Goal: Information Seeking & Learning: Find contact information

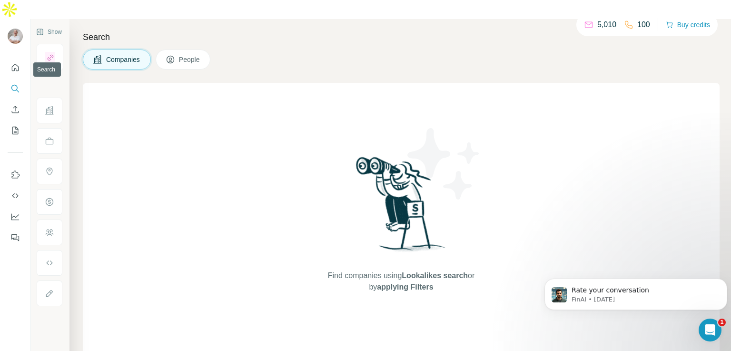
click at [14, 84] on icon "Search" at bounding box center [15, 89] width 10 height 10
click at [15, 63] on icon "Quick start" at bounding box center [15, 68] width 10 height 10
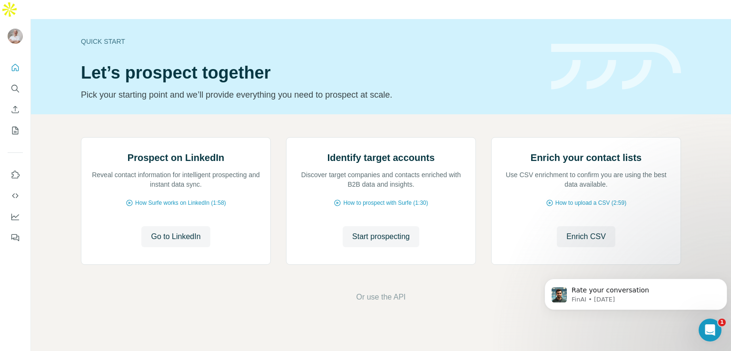
scroll to position [60, 0]
click at [14, 84] on icon "Search" at bounding box center [15, 89] width 10 height 10
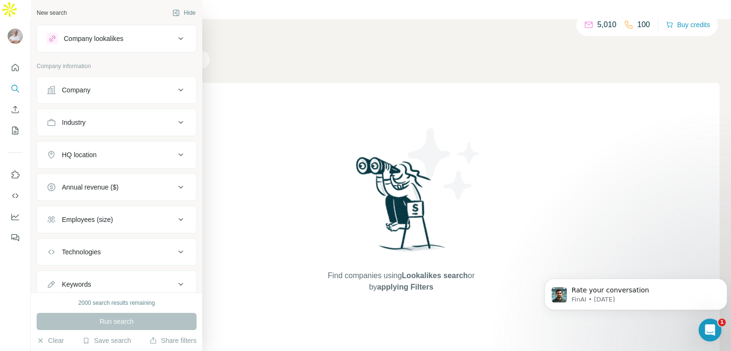
click at [179, 89] on icon at bounding box center [181, 90] width 5 height 3
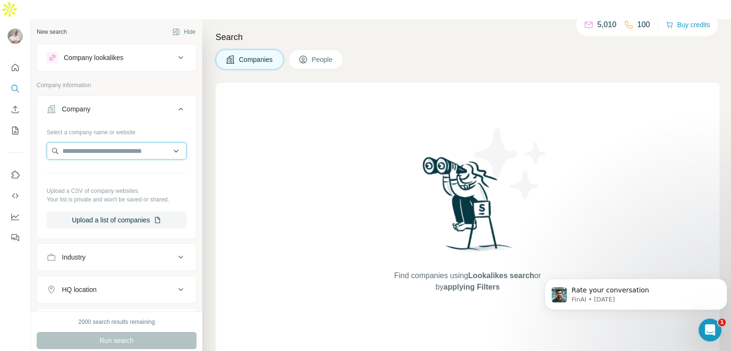
click at [127, 142] on input "text" at bounding box center [117, 150] width 140 height 17
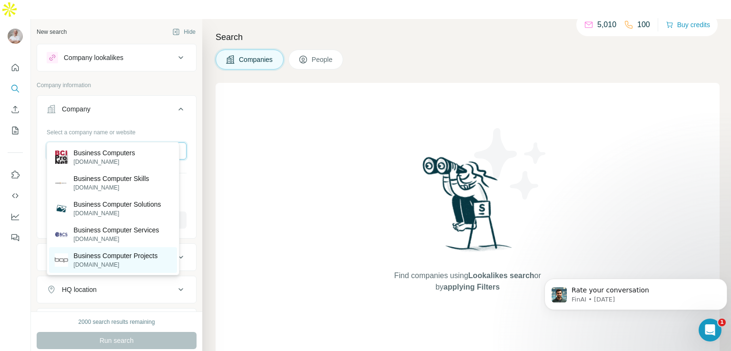
type input "**********"
click at [127, 252] on p "Business Computer Projects" at bounding box center [116, 256] width 84 height 10
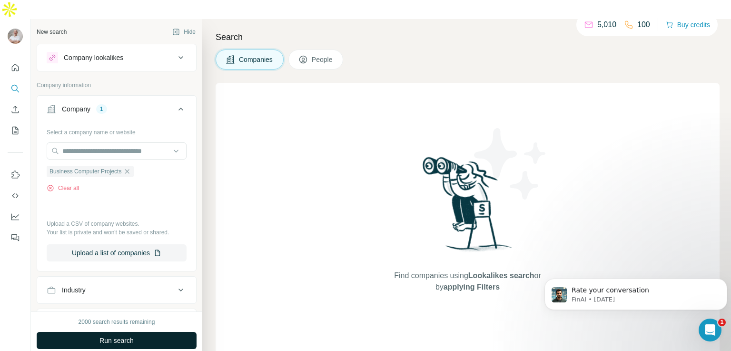
click at [107, 336] on span "Run search" at bounding box center [117, 341] width 34 height 10
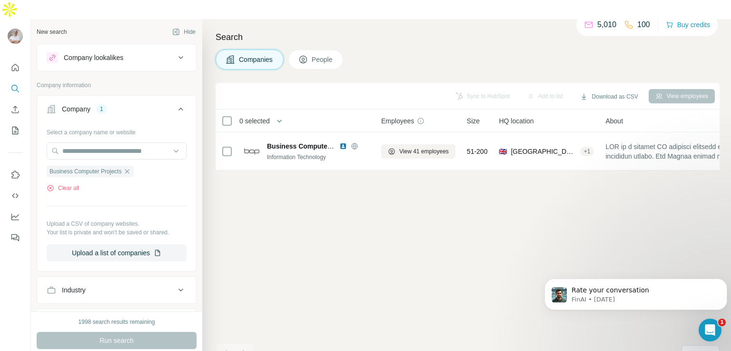
click at [320, 55] on span "People" at bounding box center [323, 60] width 22 height 10
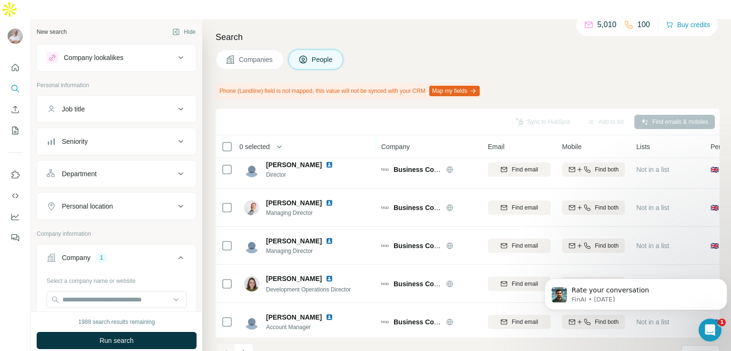
scroll to position [131, 0]
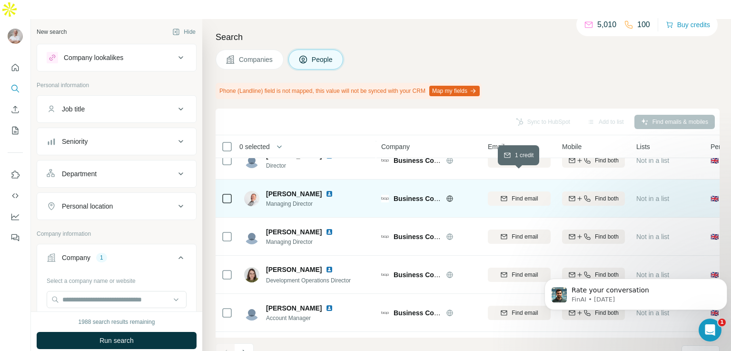
click at [535, 194] on span "Find email" at bounding box center [525, 198] width 26 height 9
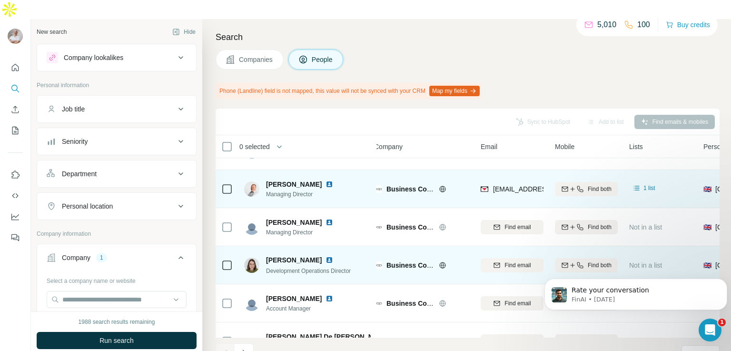
scroll to position [140, 7]
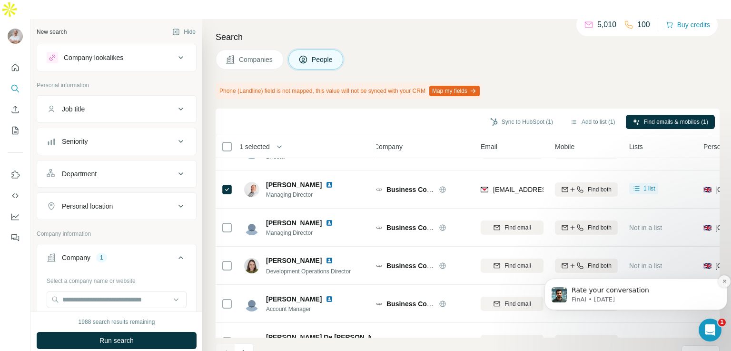
click at [725, 282] on icon "Dismiss notification" at bounding box center [724, 280] width 3 height 3
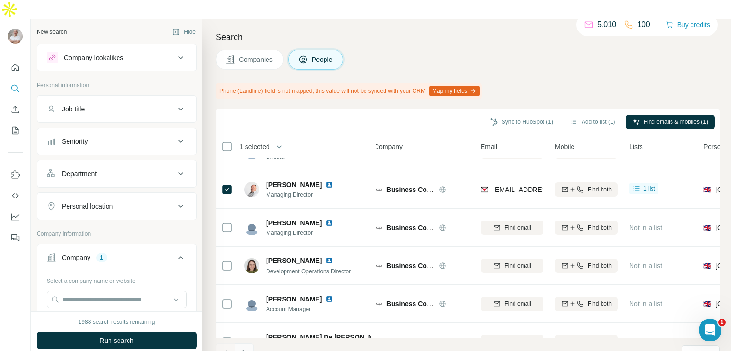
click at [245, 348] on icon "Navigate to next page" at bounding box center [244, 353] width 10 height 10
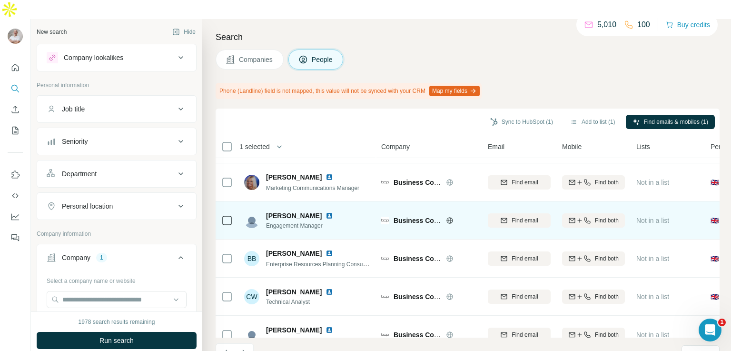
scroll to position [206, 0]
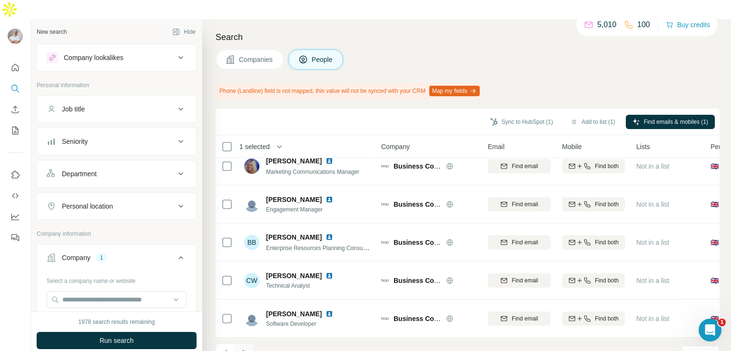
click at [245, 348] on icon "Navigate to next page" at bounding box center [244, 353] width 10 height 10
click at [246, 348] on icon "Navigate to next page" at bounding box center [244, 353] width 10 height 10
click at [249, 343] on button "Navigate to next page" at bounding box center [244, 352] width 19 height 19
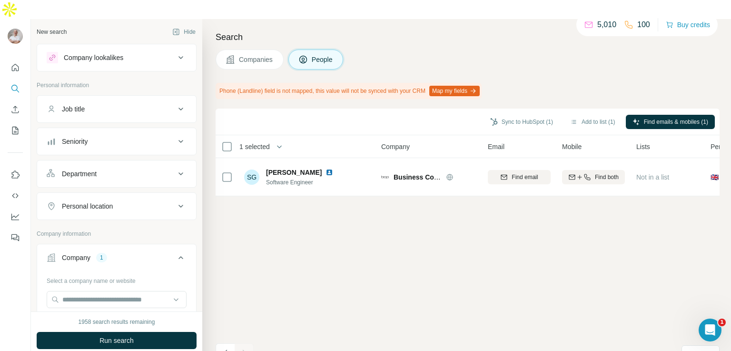
scroll to position [0, 0]
click at [227, 348] on icon "Navigate to previous page" at bounding box center [226, 353] width 10 height 10
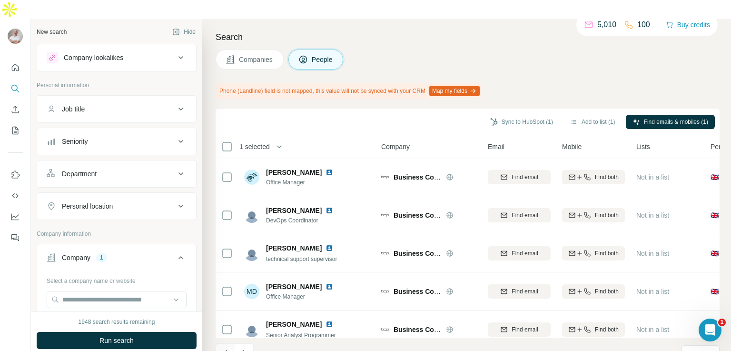
click at [227, 348] on icon "Navigate to previous page" at bounding box center [226, 353] width 10 height 10
click at [227, 343] on div at bounding box center [225, 352] width 19 height 19
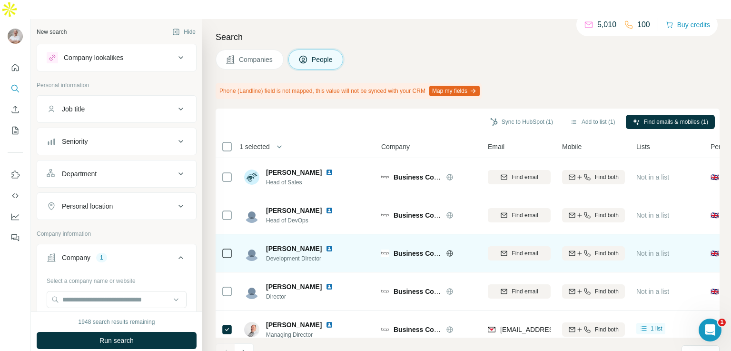
scroll to position [52, 0]
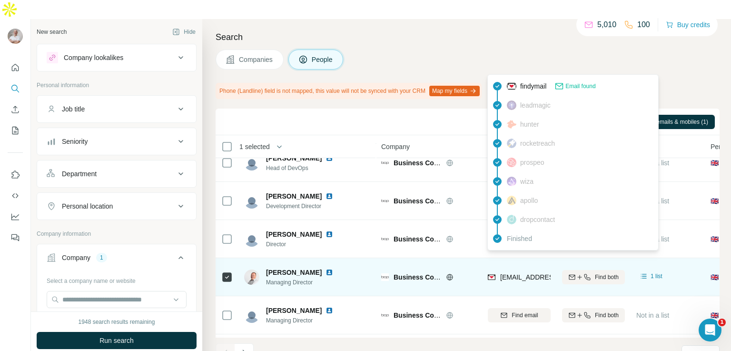
click at [517, 273] on span "[EMAIL_ADDRESS][DOMAIN_NAME]" at bounding box center [556, 277] width 113 height 8
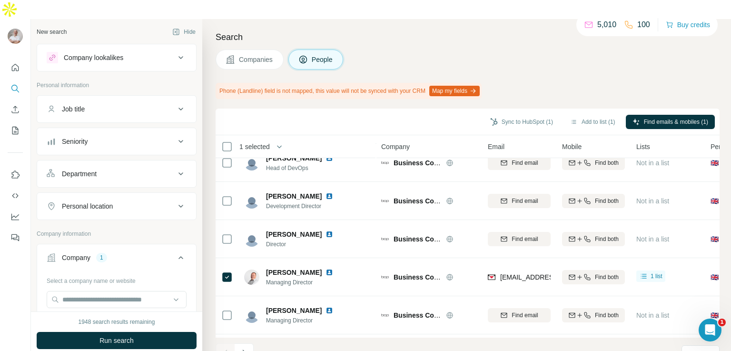
drag, startPoint x: 517, startPoint y: 257, endPoint x: 478, endPoint y: 21, distance: 238.4
click at [478, 30] on h4 "Search" at bounding box center [468, 36] width 504 height 13
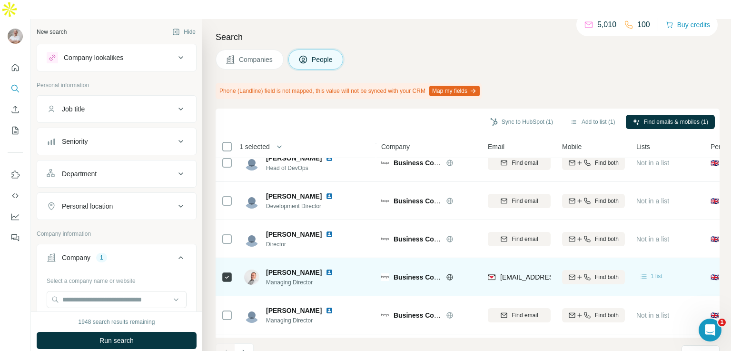
click at [657, 272] on span "1 list" at bounding box center [657, 276] width 12 height 9
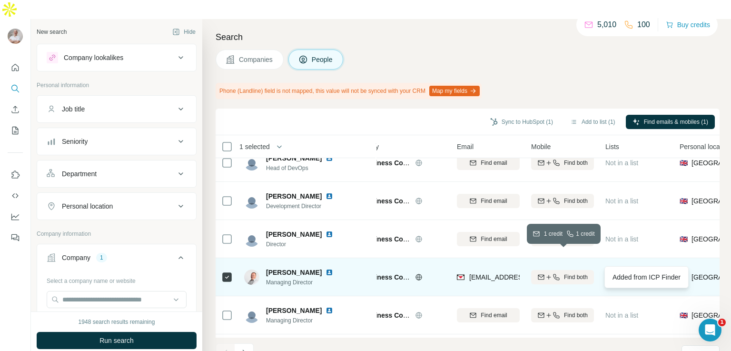
scroll to position [52, 38]
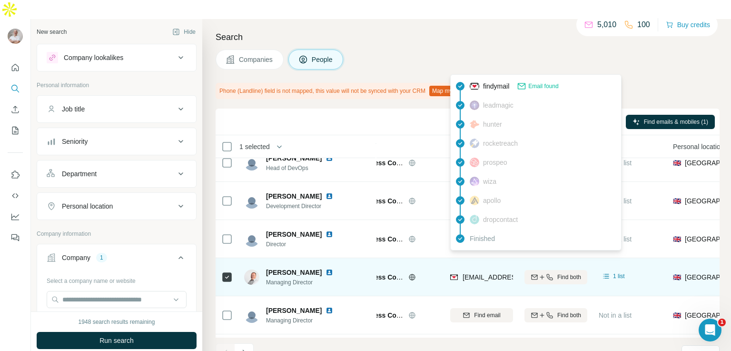
click at [454, 272] on img at bounding box center [454, 277] width 8 height 10
click at [496, 273] on span "[EMAIL_ADDRESS][DOMAIN_NAME]" at bounding box center [519, 277] width 113 height 8
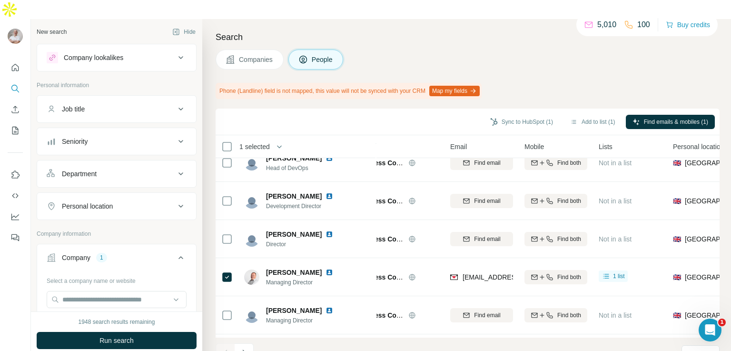
click at [461, 30] on h4 "Search" at bounding box center [468, 36] width 504 height 13
click at [527, 115] on button "Sync to HubSpot (1)" at bounding box center [522, 122] width 76 height 14
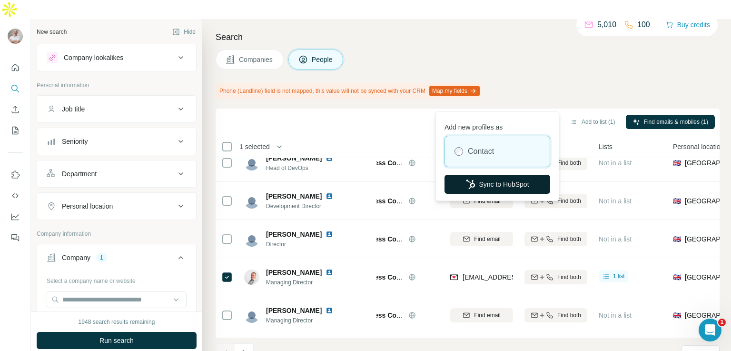
click at [508, 186] on button "Sync to HubSpot" at bounding box center [498, 184] width 106 height 19
